Goal: Task Accomplishment & Management: Manage account settings

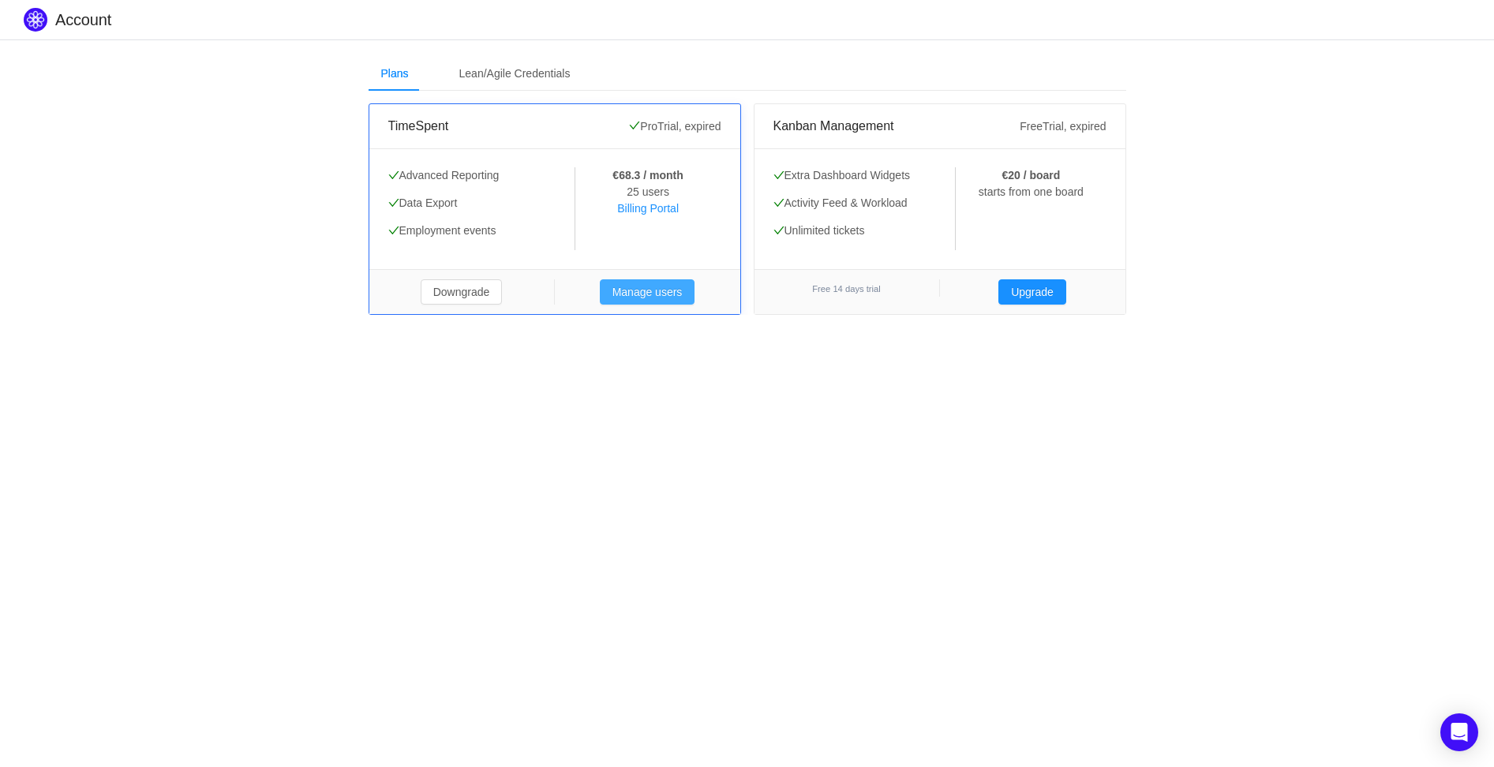
click at [622, 292] on button "Manage users" at bounding box center [647, 291] width 95 height 25
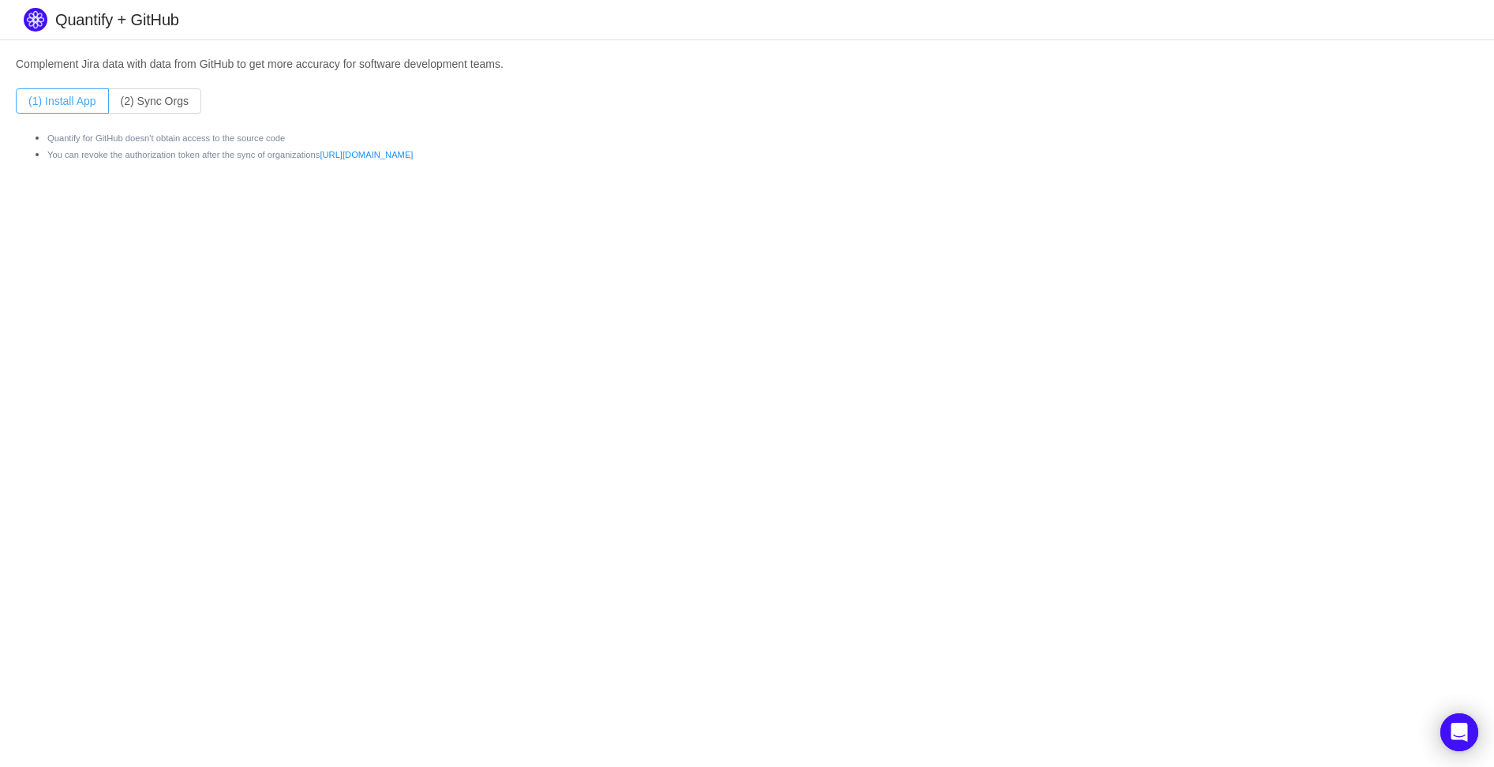
click at [55, 99] on button "(1) Install App" at bounding box center [62, 100] width 93 height 25
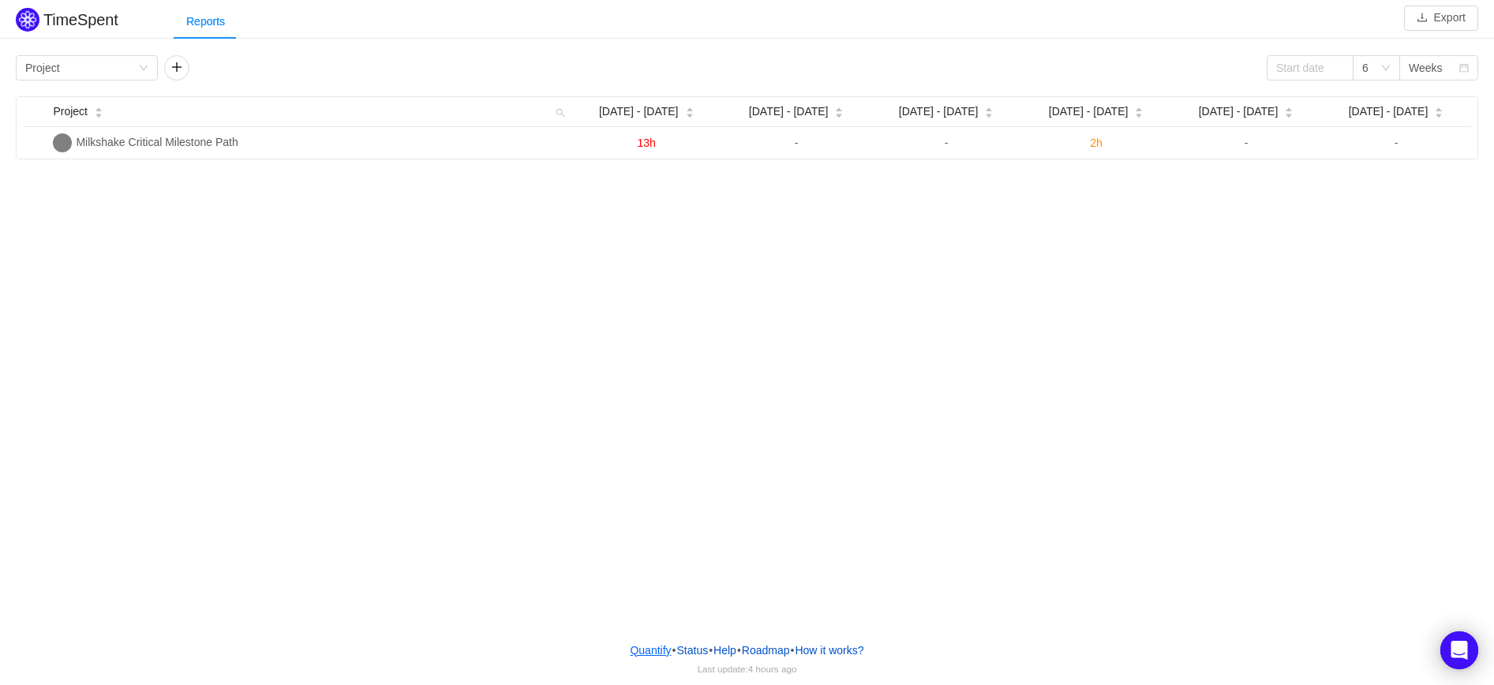
click at [643, 647] on link "Quantify" at bounding box center [650, 650] width 43 height 24
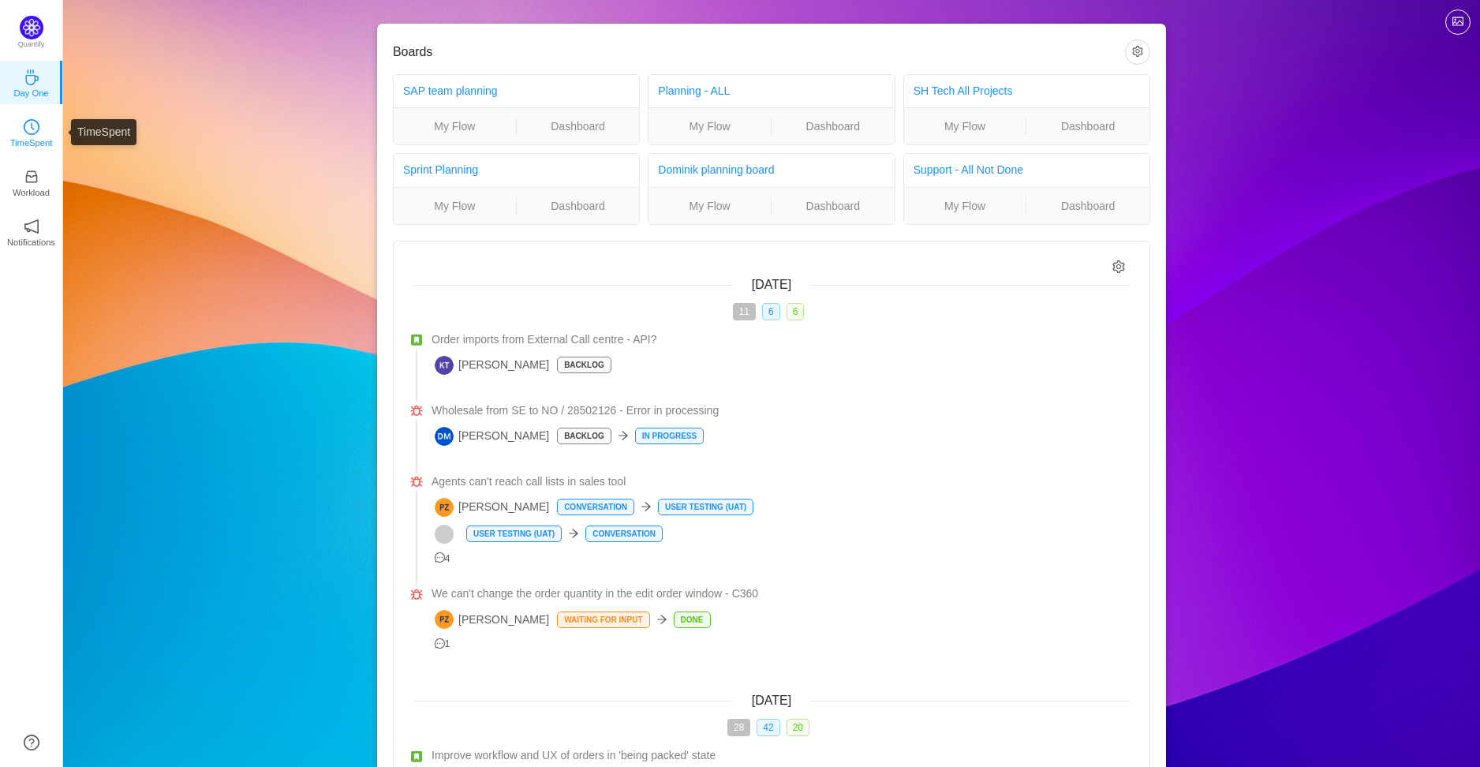
click at [42, 137] on p "TimeSpent" at bounding box center [31, 143] width 43 height 14
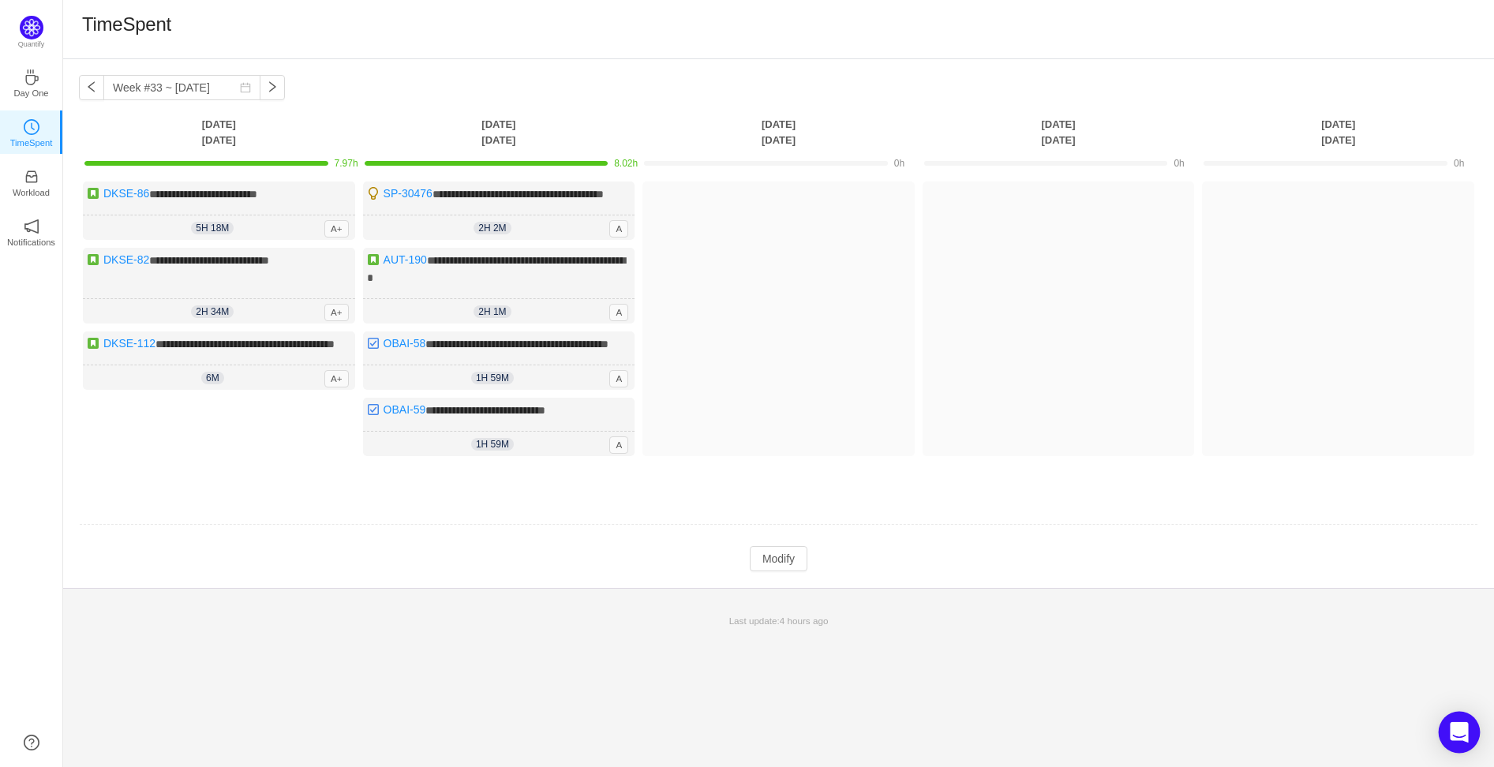
click at [1462, 728] on icon "Open Intercom Messenger" at bounding box center [1459, 732] width 18 height 21
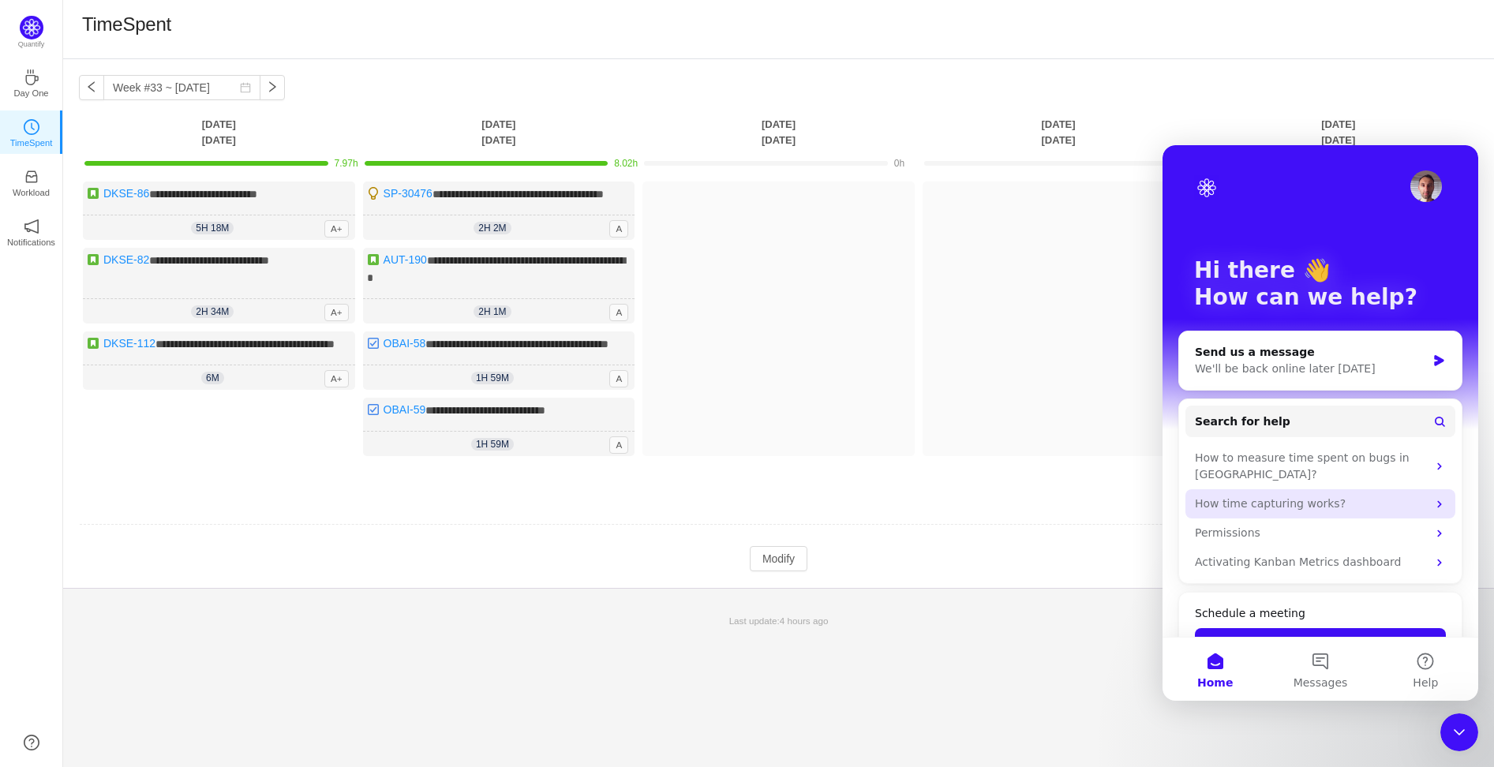
scroll to position [26, 0]
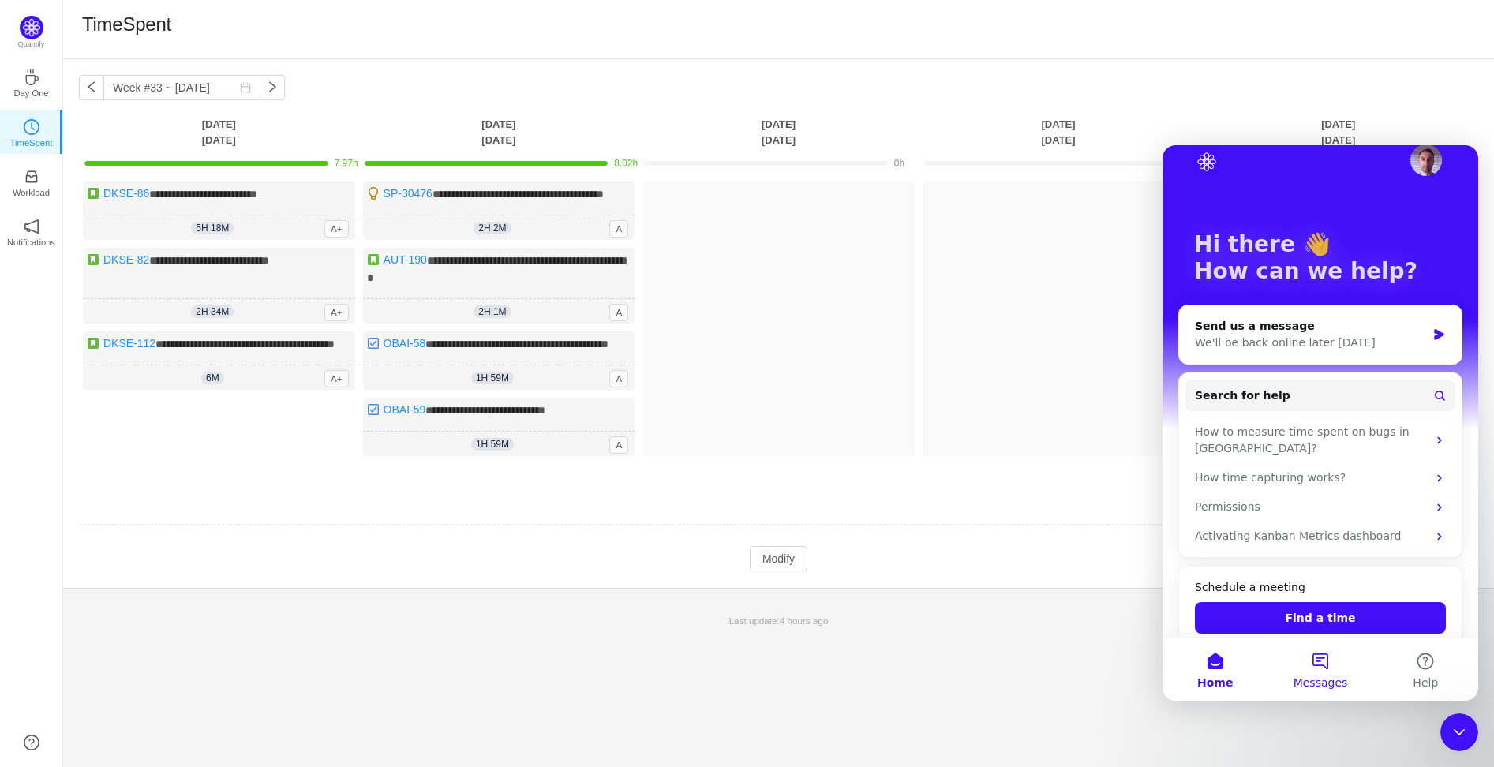
click at [1315, 670] on button "Messages" at bounding box center [1319, 669] width 105 height 63
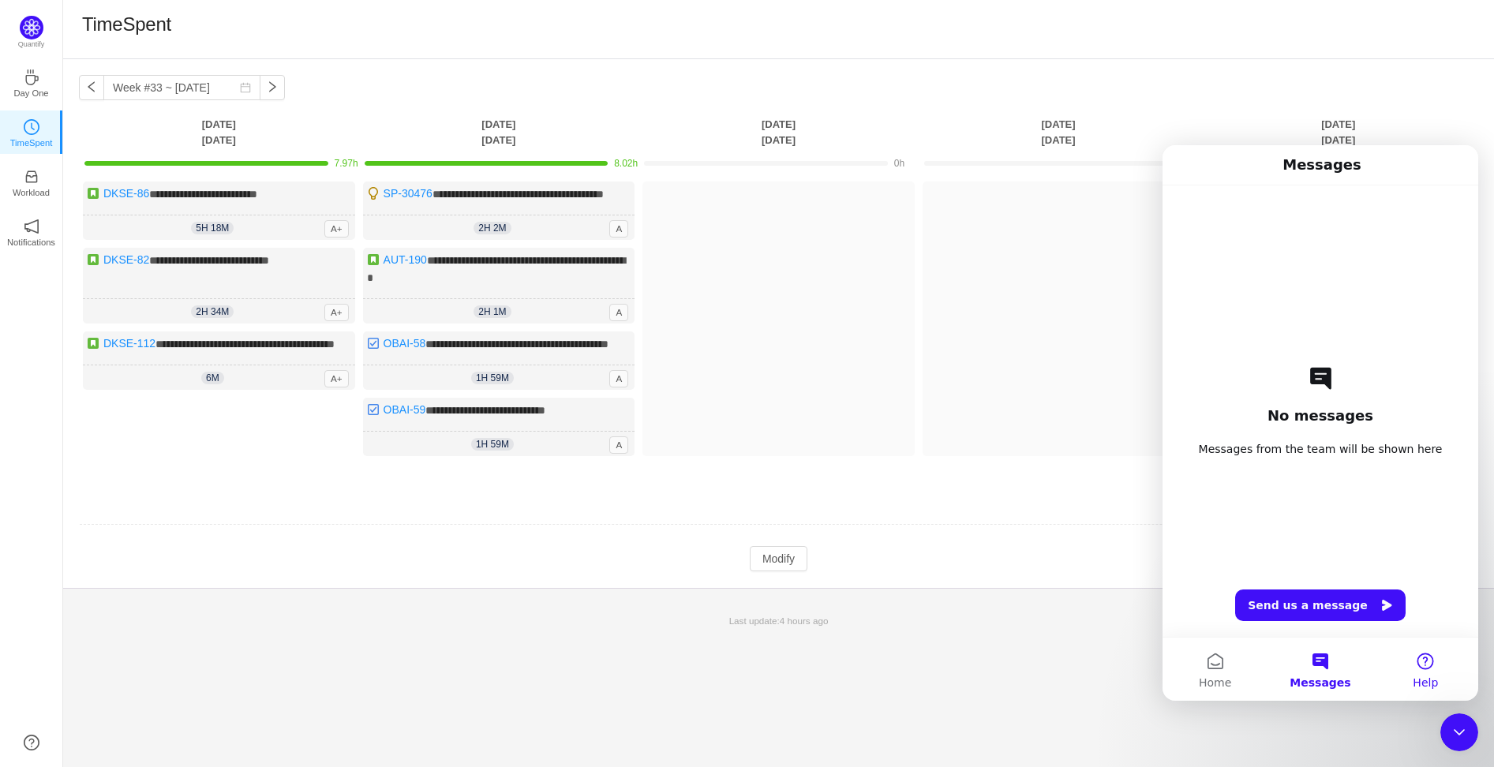
click at [1439, 663] on button "Help" at bounding box center [1425, 669] width 105 height 63
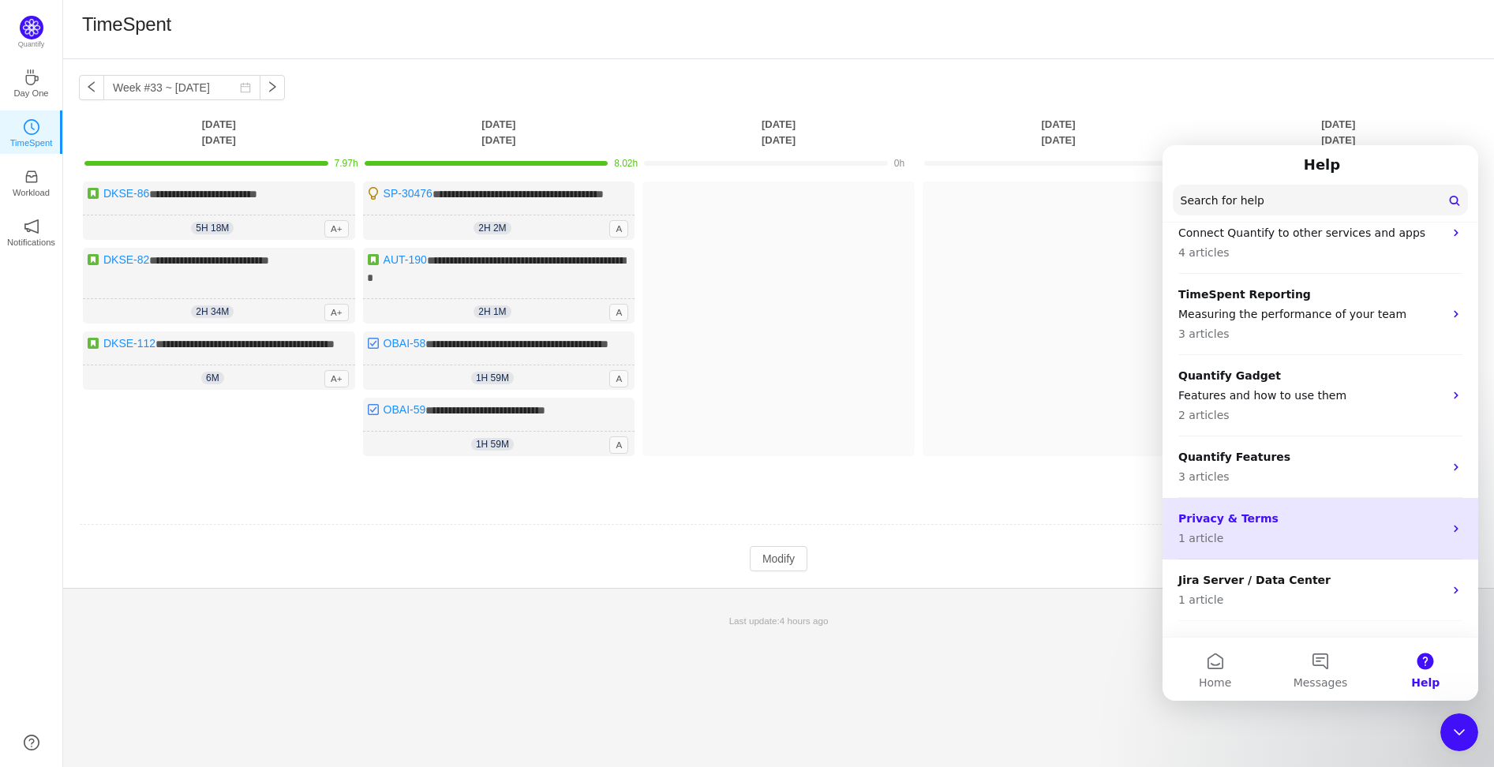
scroll to position [221, 0]
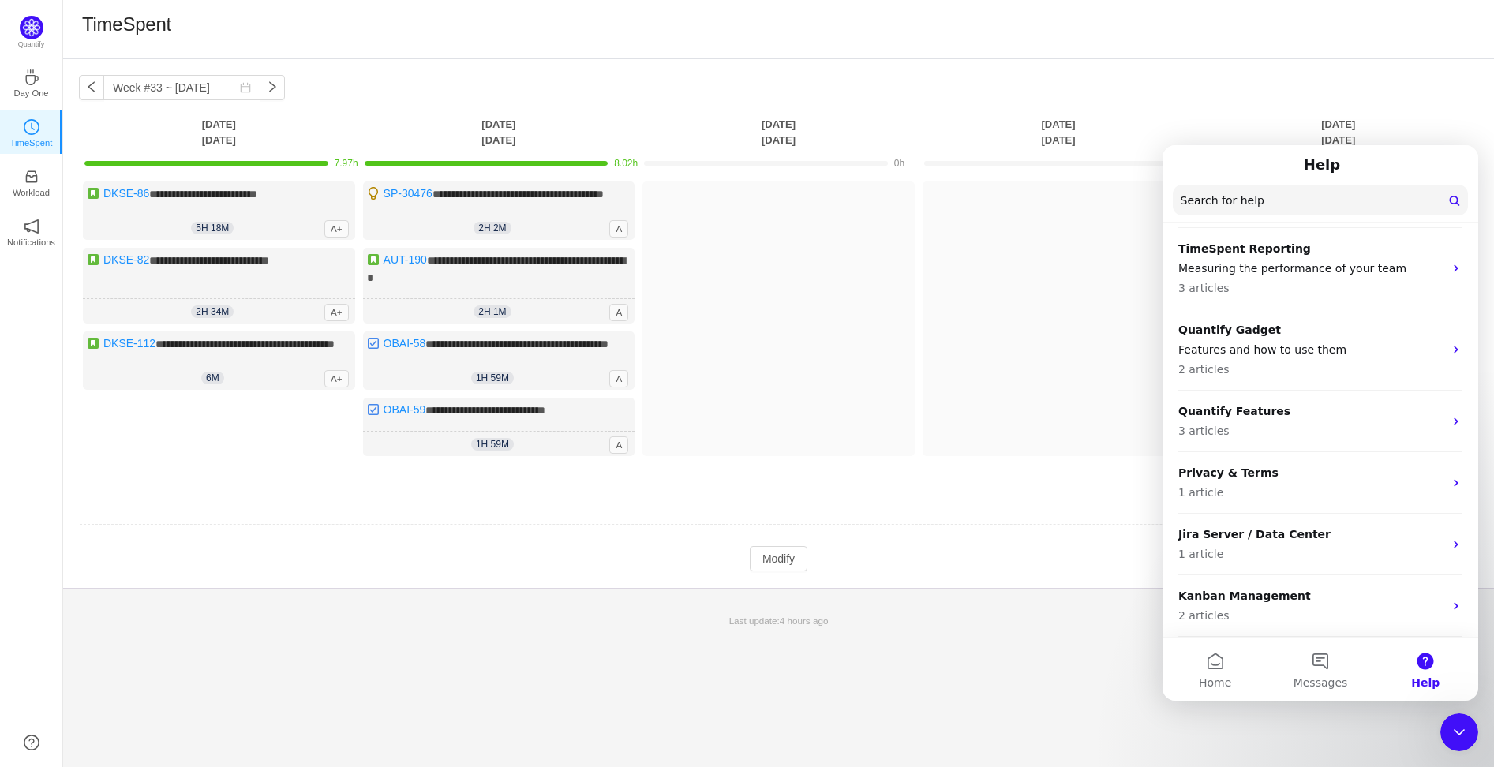
click at [1465, 743] on div "Close Intercom Messenger" at bounding box center [1459, 732] width 38 height 38
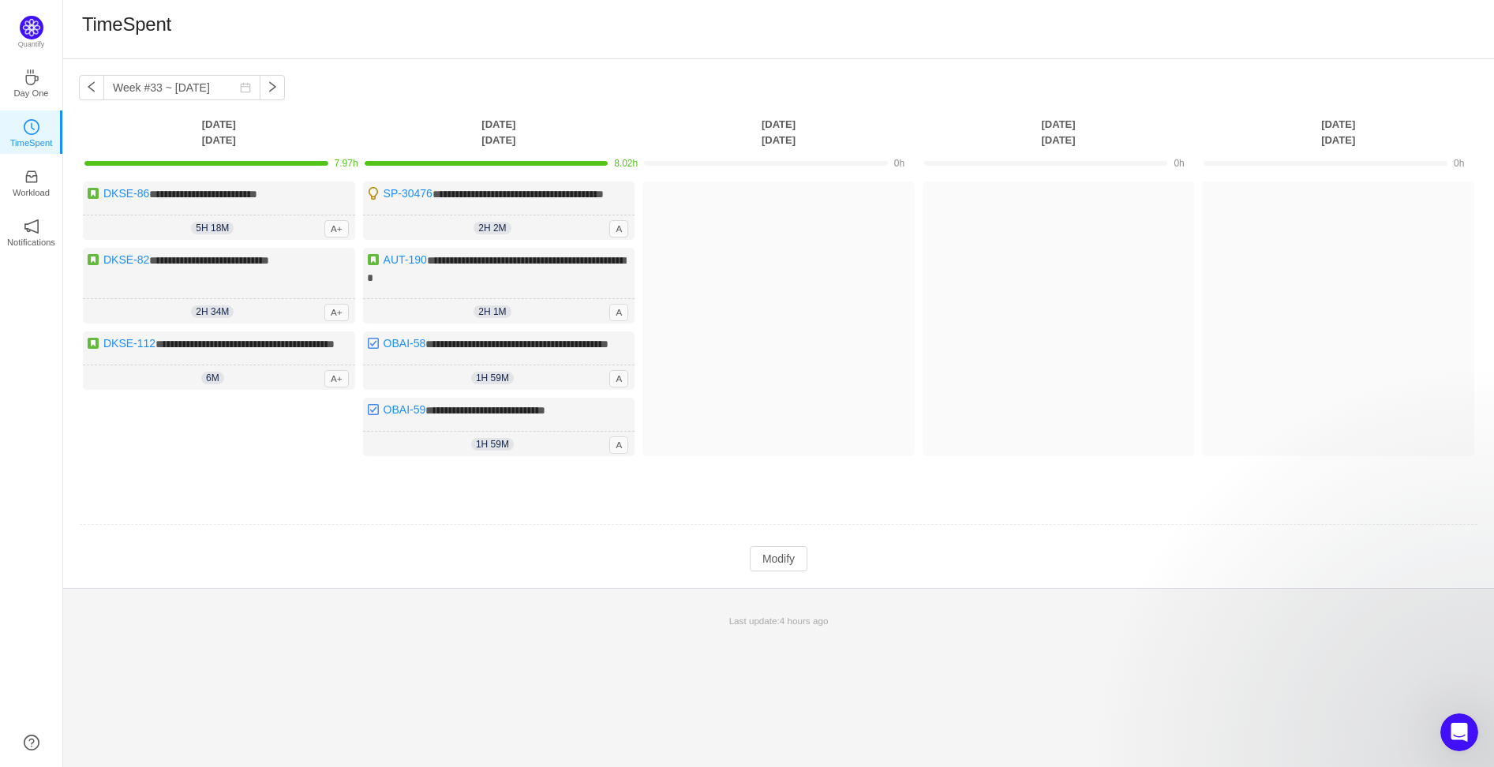
scroll to position [0, 0]
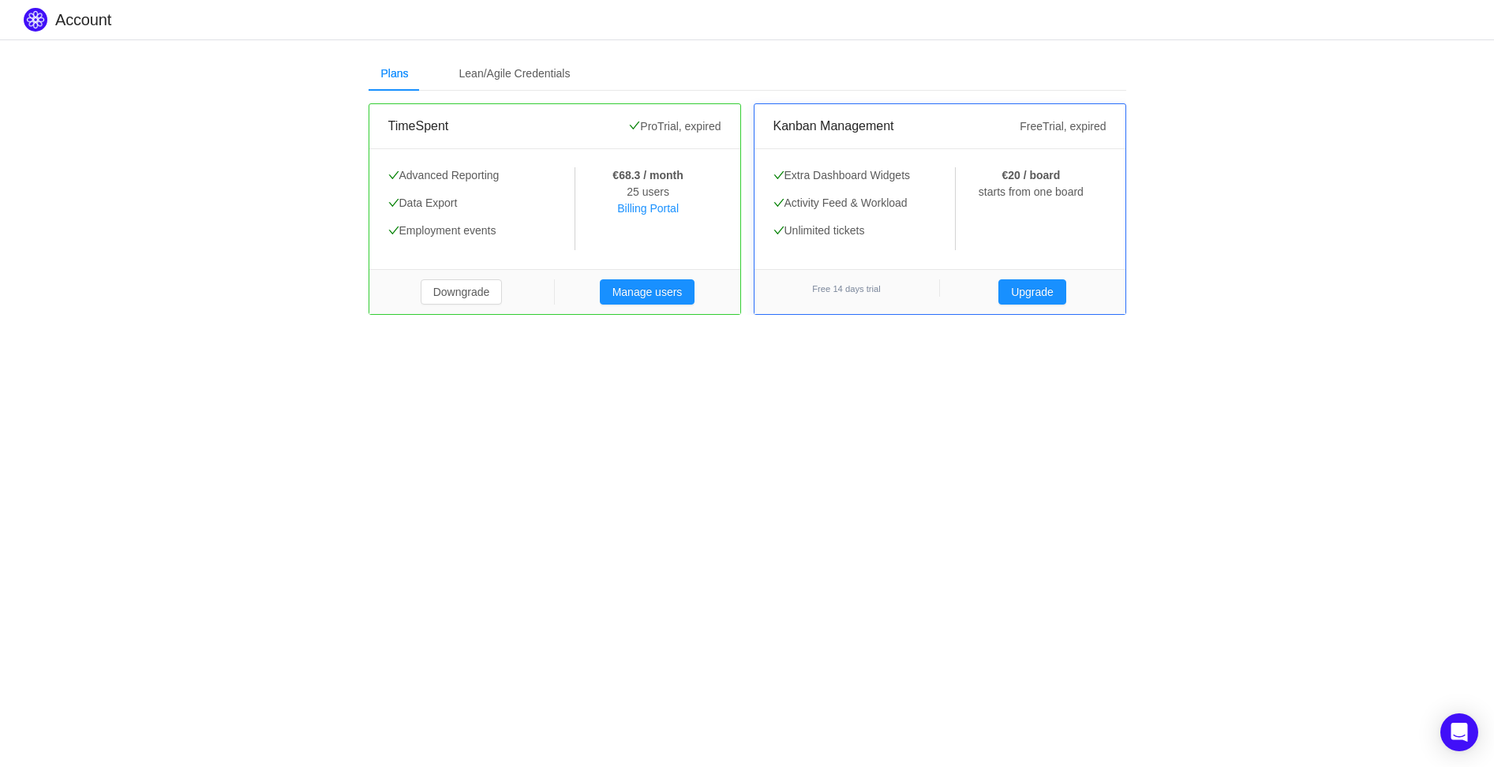
click at [886, 217] on div "Extra Dashboard Widgets Activity Feed & Workload Unlimited tickets" at bounding box center [864, 208] width 183 height 83
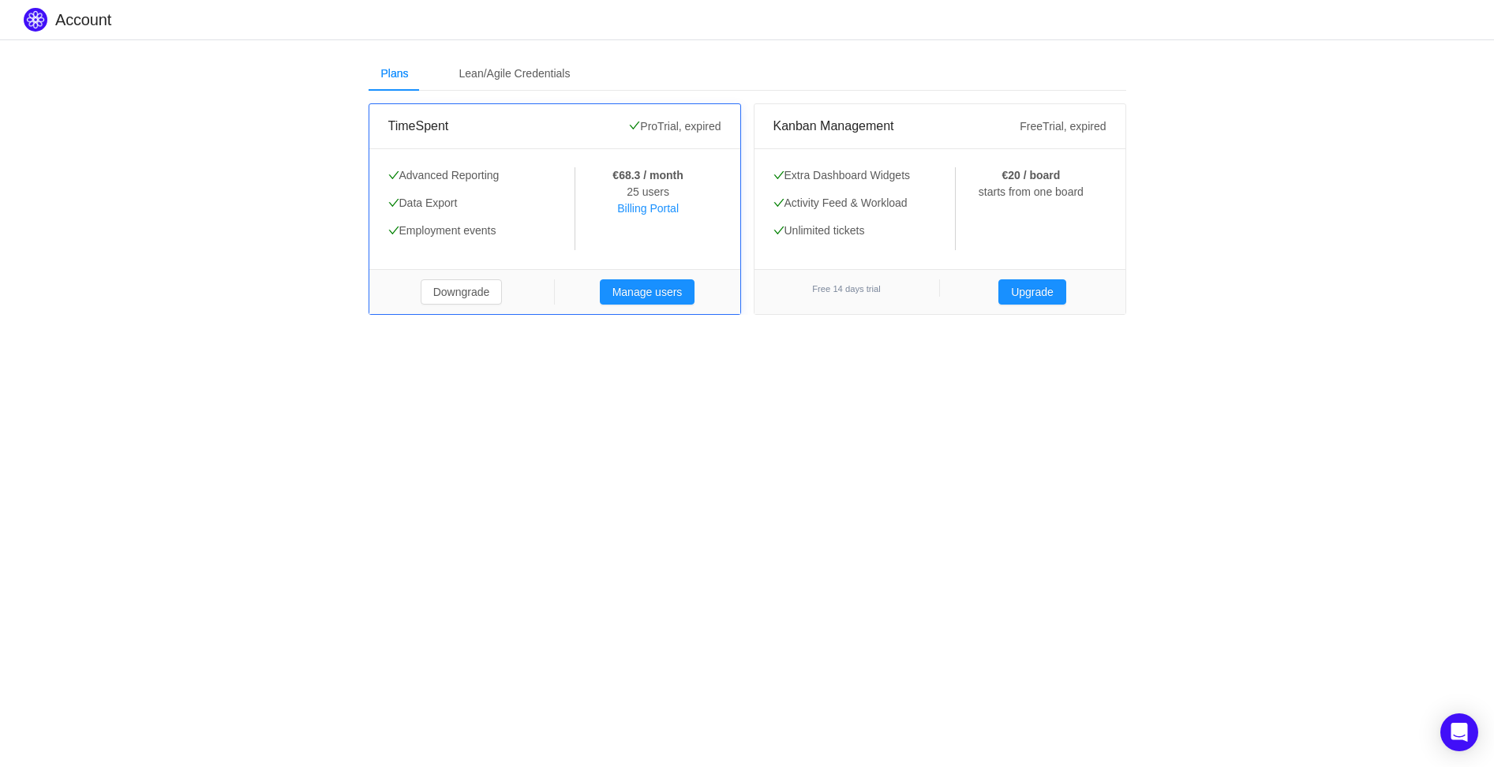
click at [589, 153] on div "Advanced Reporting Data Export Employment events Advanced Reporting Data Export…" at bounding box center [554, 208] width 371 height 121
click at [477, 77] on div "Lean/Agile Credentials" at bounding box center [515, 74] width 137 height 36
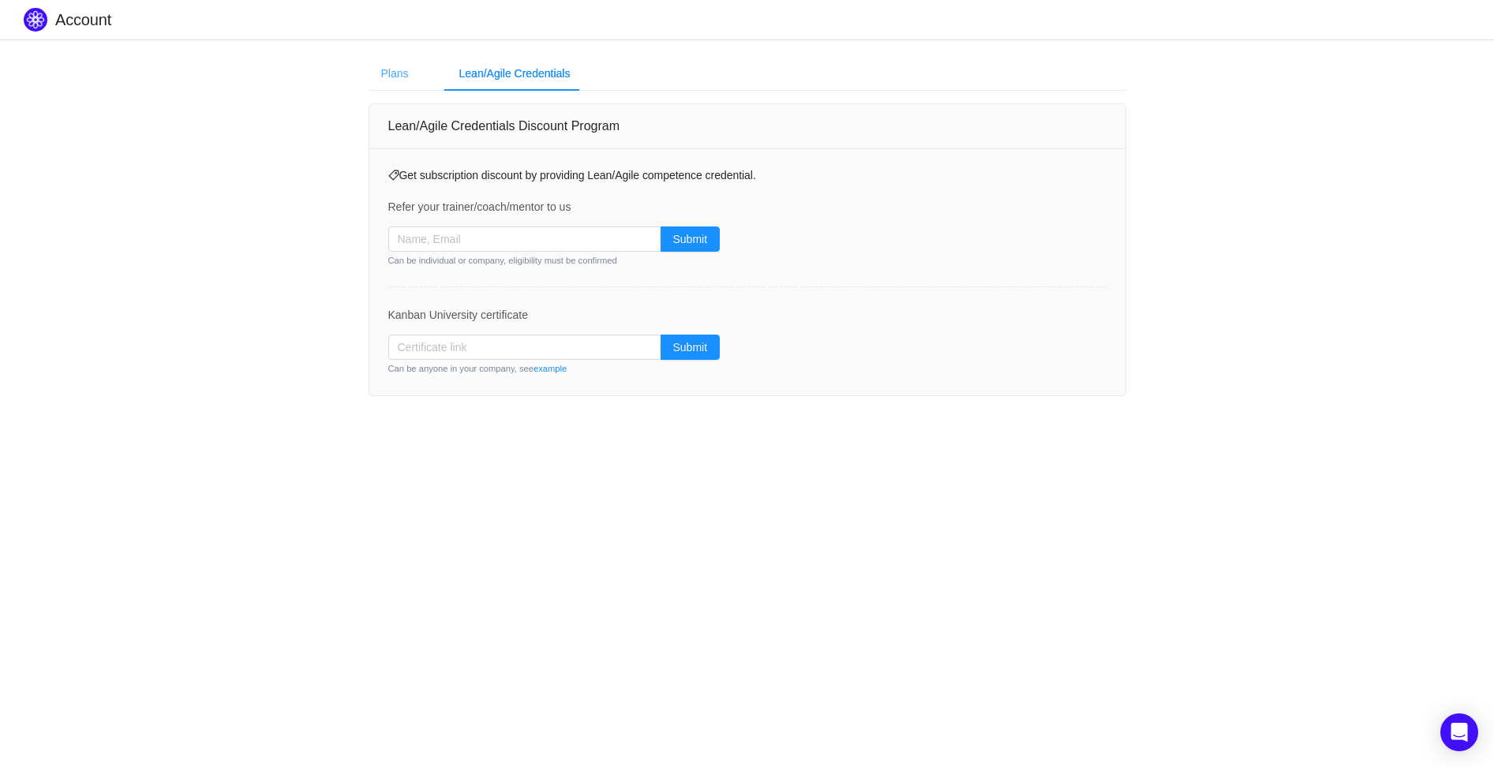
click at [397, 66] on div "Plans" at bounding box center [395, 74] width 53 height 36
